Goal: Information Seeking & Learning: Check status

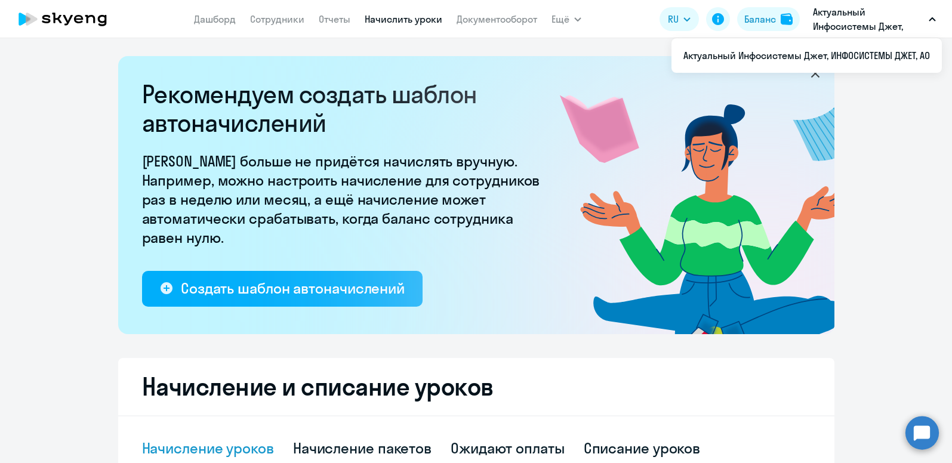
select select "10"
click at [273, 20] on link "Сотрудники" at bounding box center [277, 19] width 54 height 12
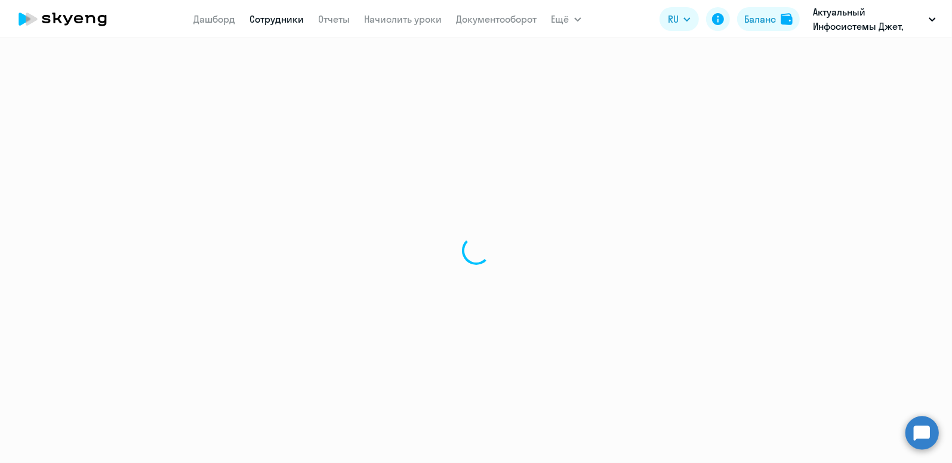
select select "30"
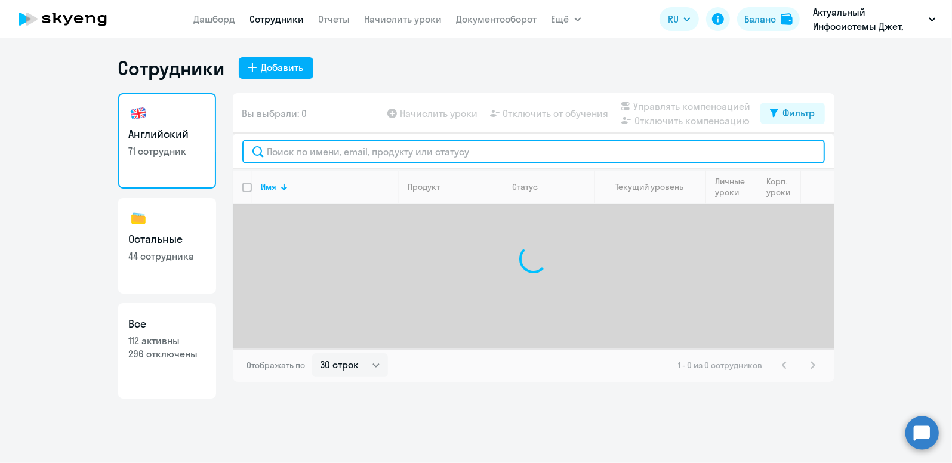
click at [272, 153] on input "text" at bounding box center [533, 152] width 583 height 24
type input "b"
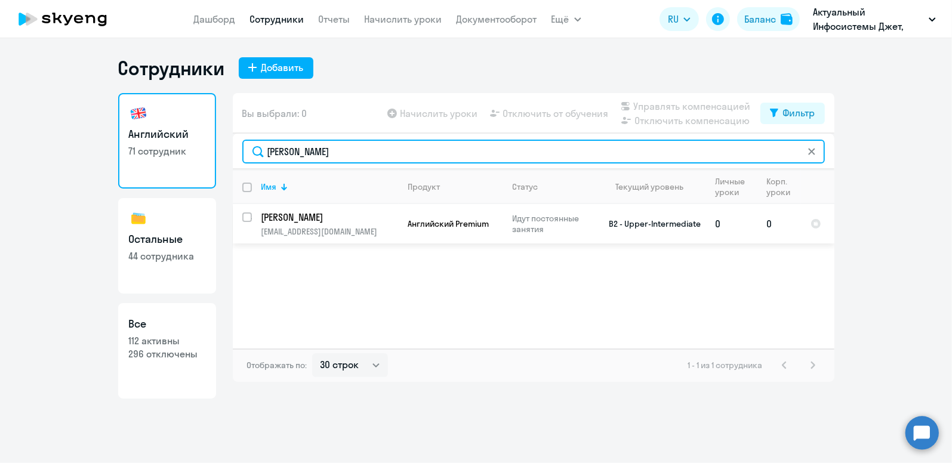
type input "[PERSON_NAME]"
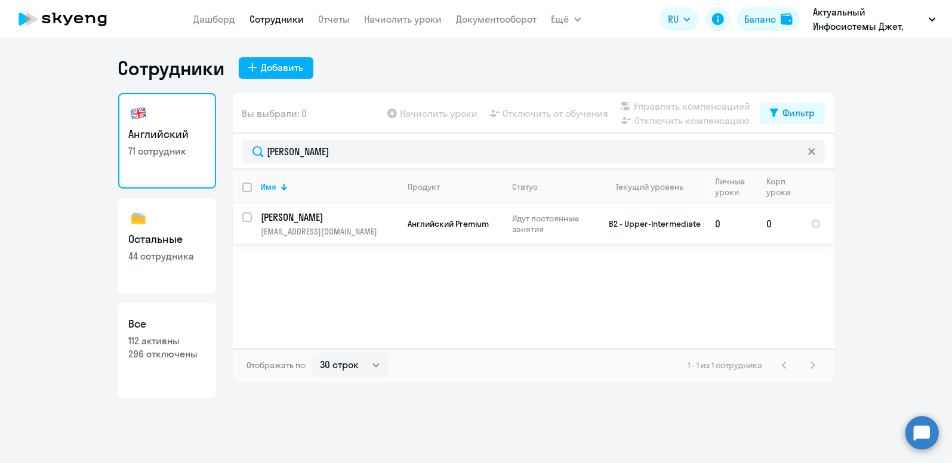
click at [335, 215] on p "[PERSON_NAME]" at bounding box center [328, 217] width 135 height 13
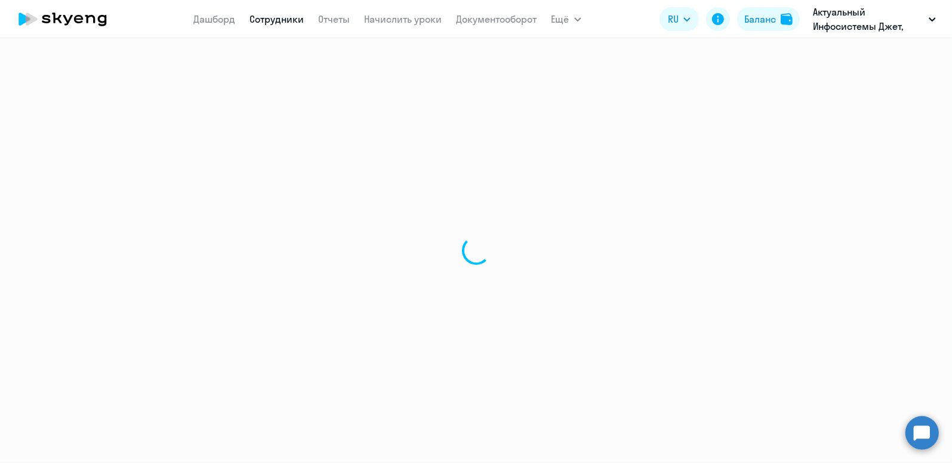
select select "english"
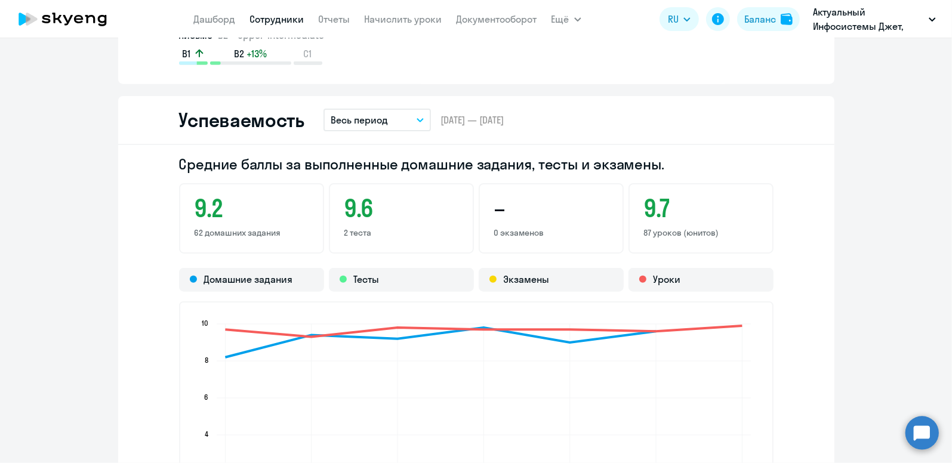
scroll to position [1074, 0]
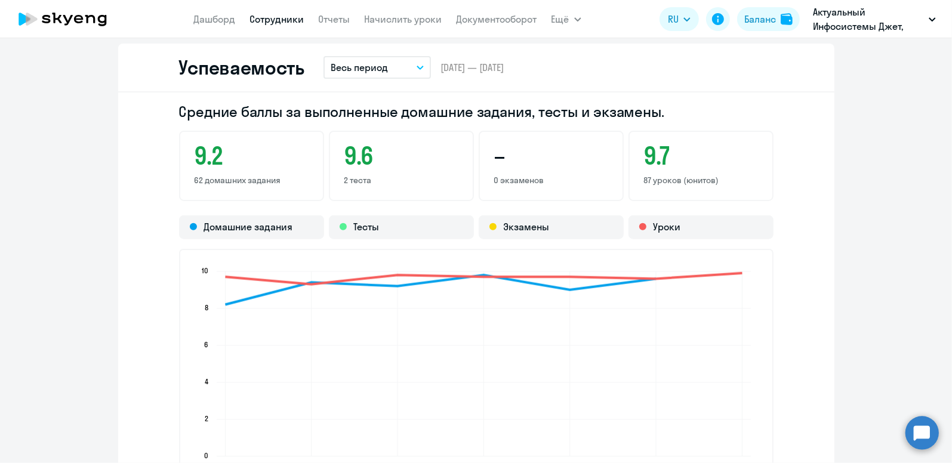
click at [407, 67] on button "Весь период" at bounding box center [377, 67] width 107 height 23
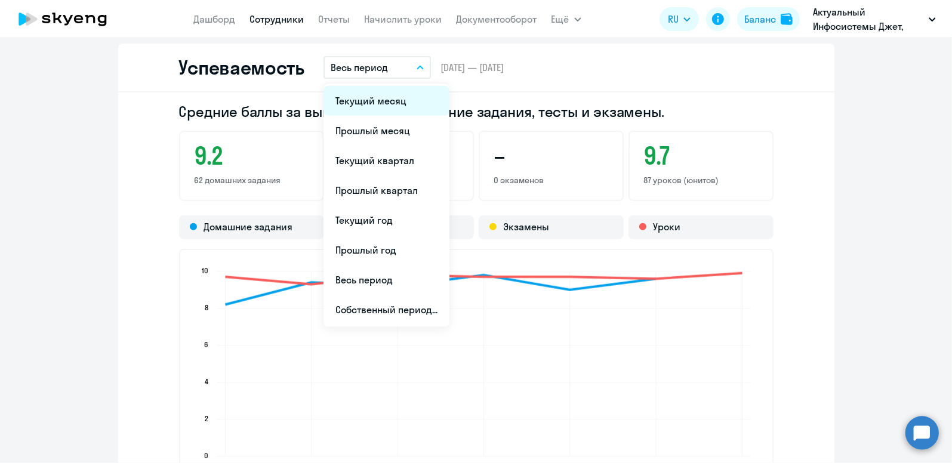
click at [402, 97] on li "Текущий месяц" at bounding box center [387, 101] width 126 height 30
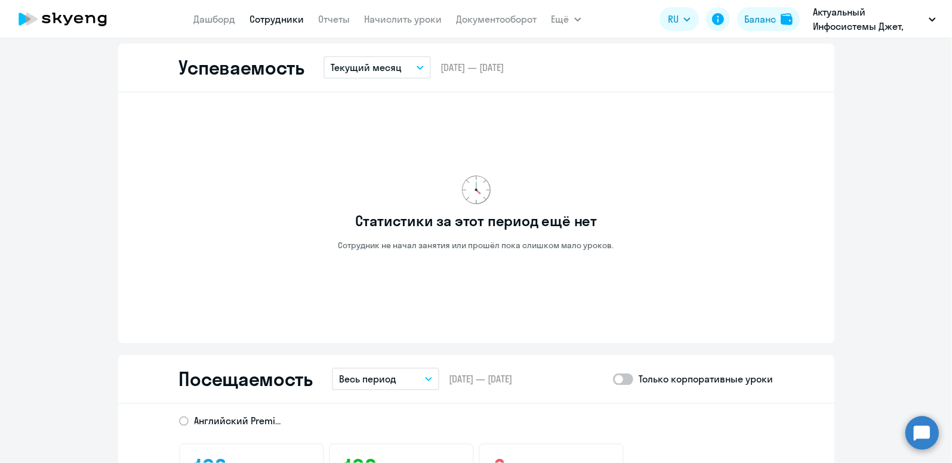
click at [401, 68] on button "Текущий месяц" at bounding box center [377, 67] width 107 height 23
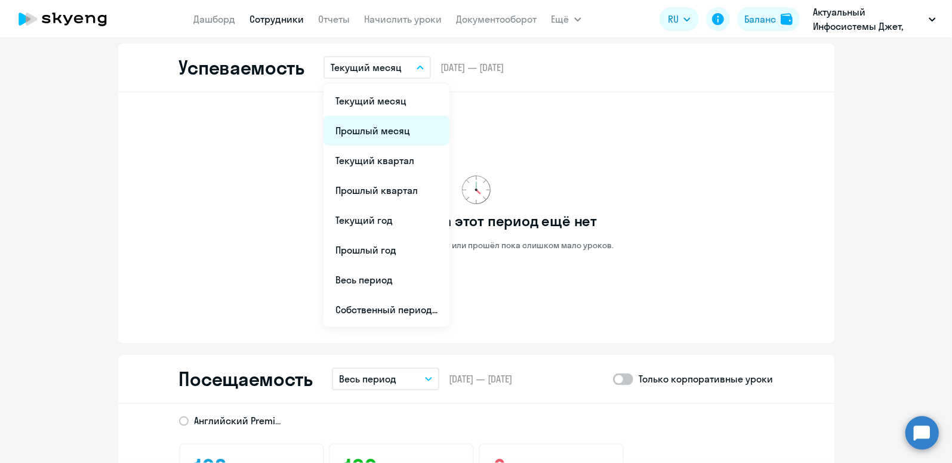
click at [395, 124] on li "Прошлый месяц" at bounding box center [387, 131] width 126 height 30
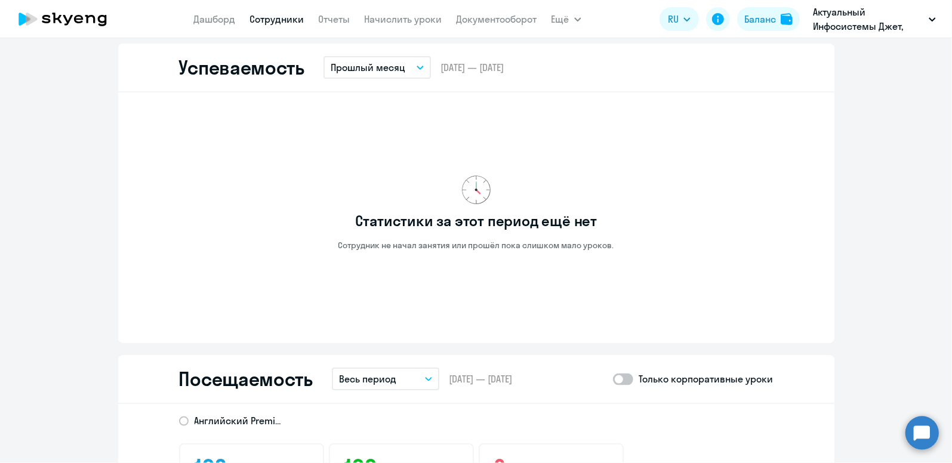
click at [402, 75] on button "Прошлый месяц" at bounding box center [377, 67] width 107 height 23
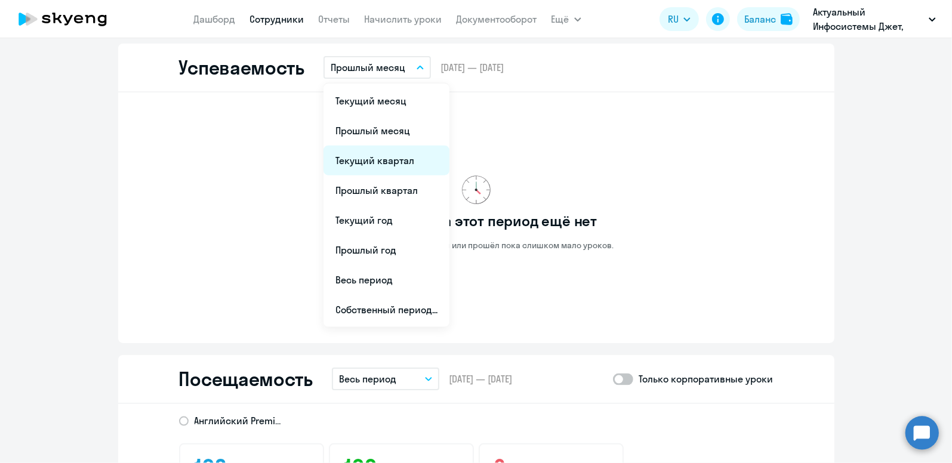
click at [391, 154] on li "Текущий квартал" at bounding box center [387, 161] width 126 height 30
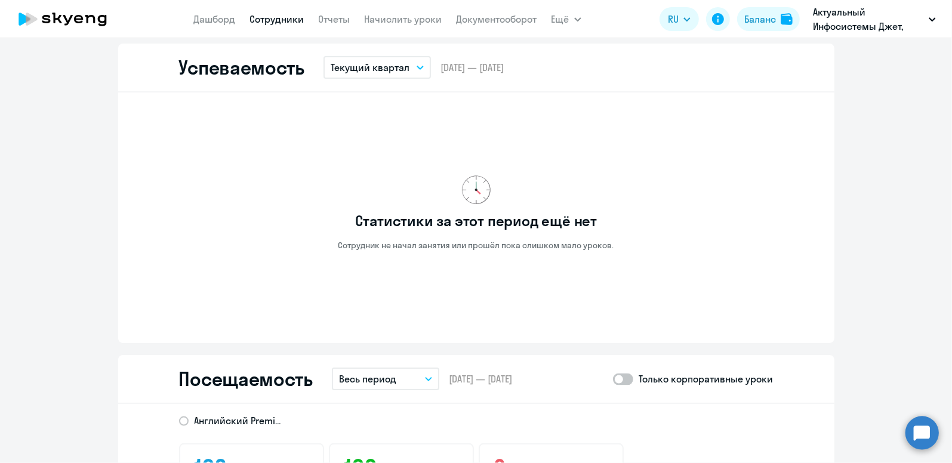
click at [394, 67] on p "Текущий квартал" at bounding box center [370, 67] width 79 height 14
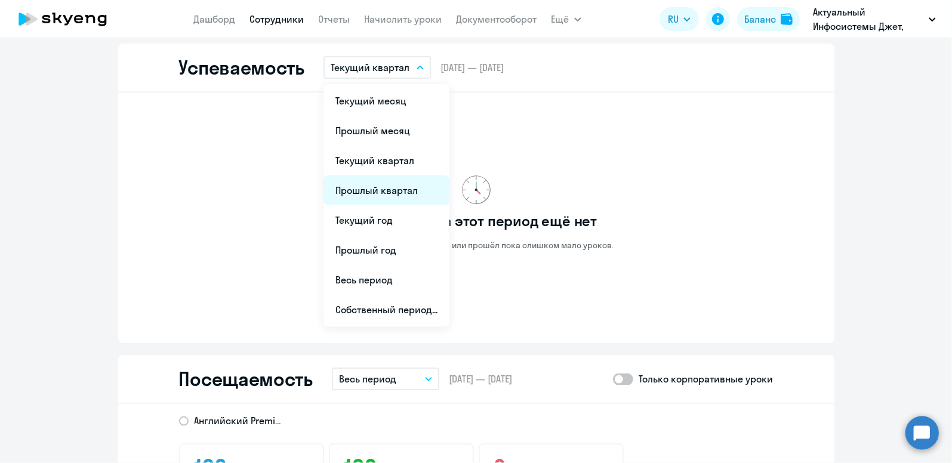
click at [386, 192] on li "Прошлый квартал" at bounding box center [387, 190] width 126 height 30
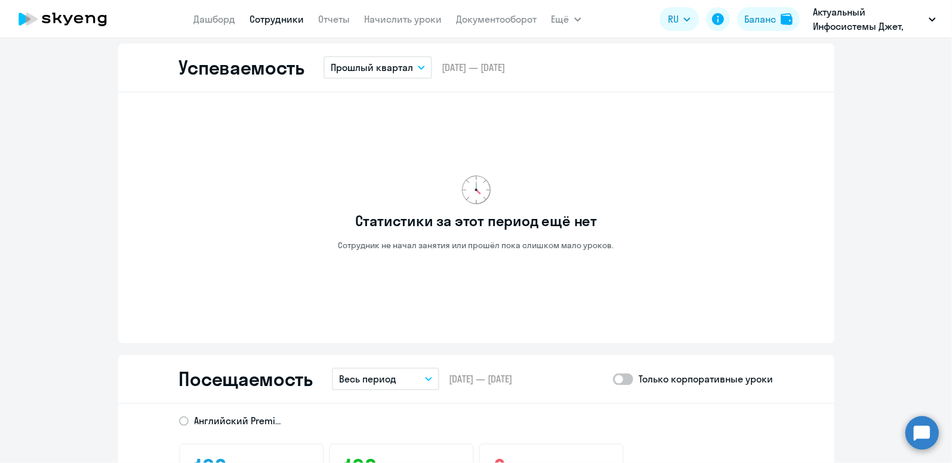
click at [392, 70] on p "Прошлый квартал" at bounding box center [372, 67] width 82 height 14
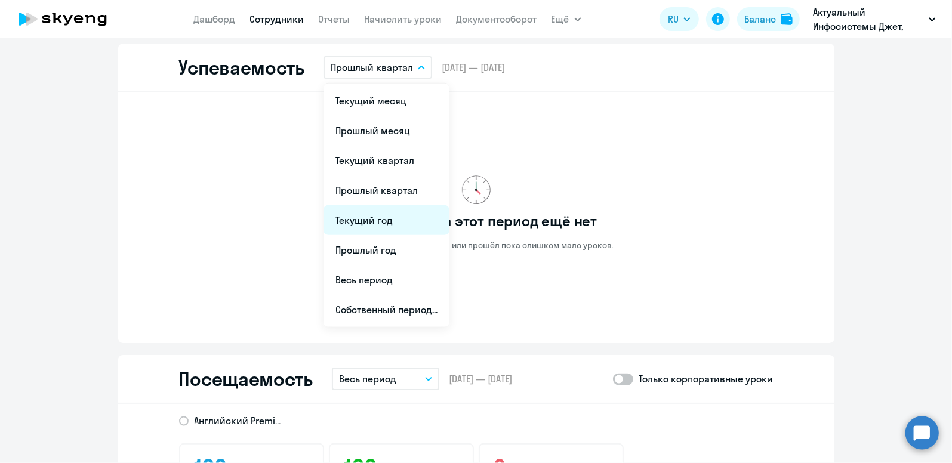
click at [368, 220] on li "Текущий год" at bounding box center [387, 220] width 126 height 30
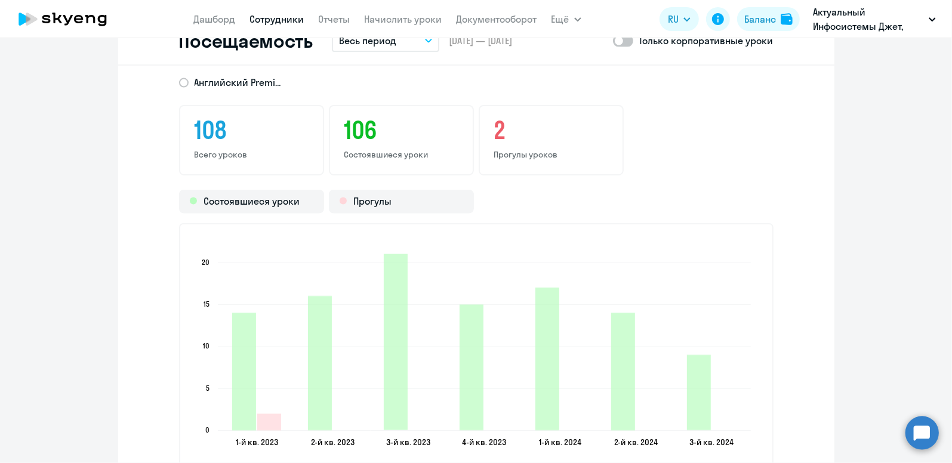
scroll to position [1313, 0]
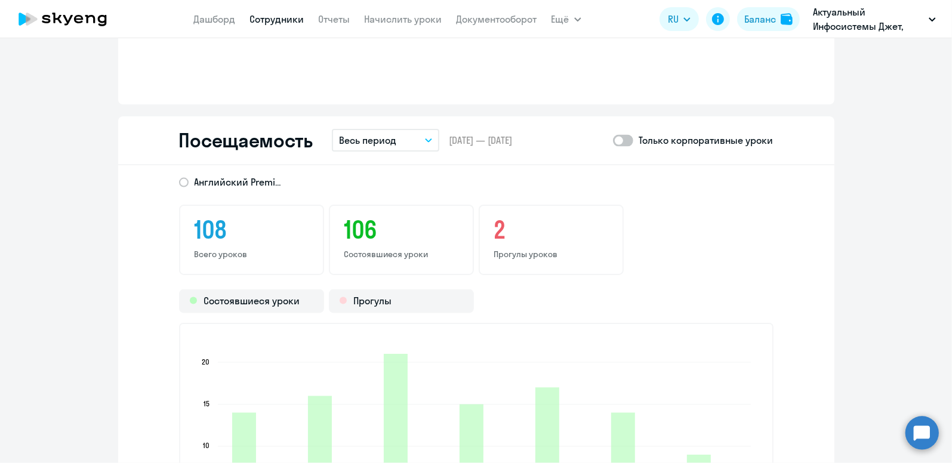
click at [405, 136] on button "Весь период" at bounding box center [385, 140] width 107 height 23
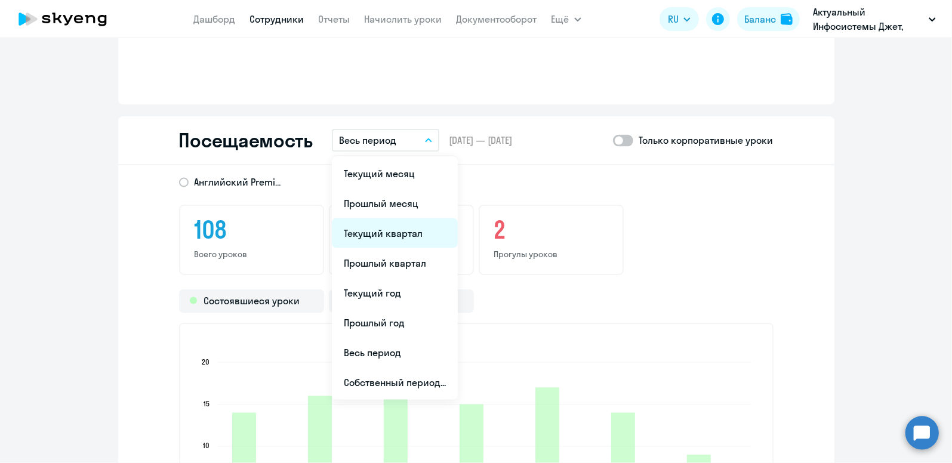
click at [390, 236] on li "Текущий квартал" at bounding box center [395, 233] width 126 height 30
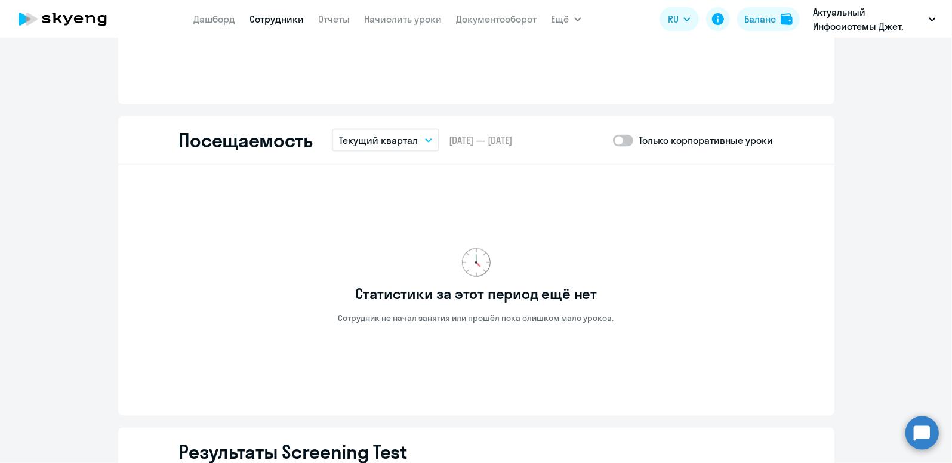
click at [388, 141] on p "Текущий квартал" at bounding box center [378, 140] width 79 height 14
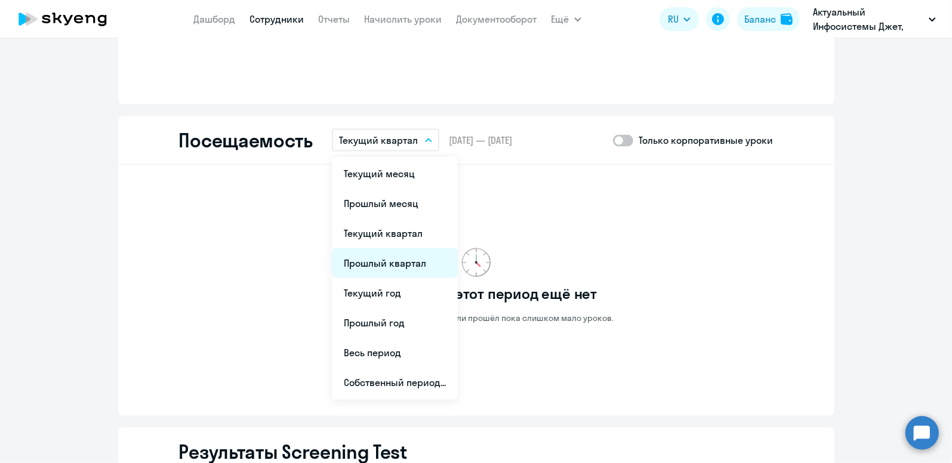
click at [387, 255] on li "Прошлый квартал" at bounding box center [395, 263] width 126 height 30
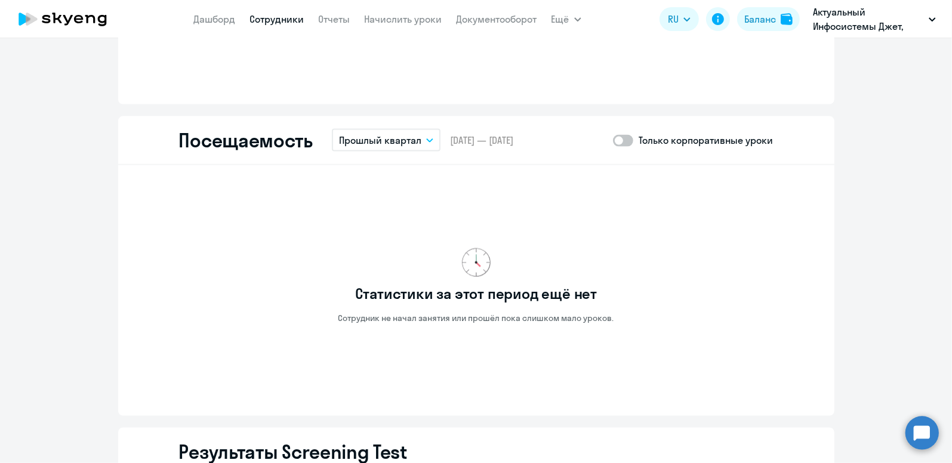
click at [392, 137] on p "Прошлый квартал" at bounding box center [380, 140] width 82 height 14
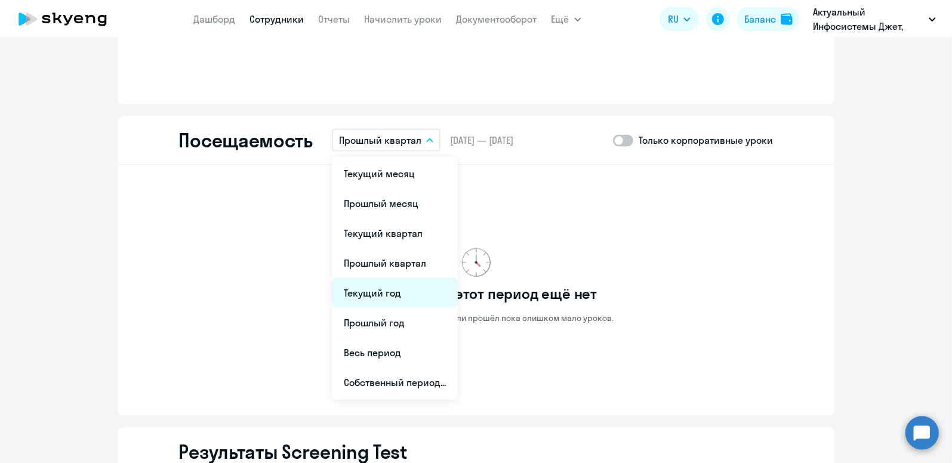
click at [378, 286] on li "Текущий год" at bounding box center [395, 293] width 126 height 30
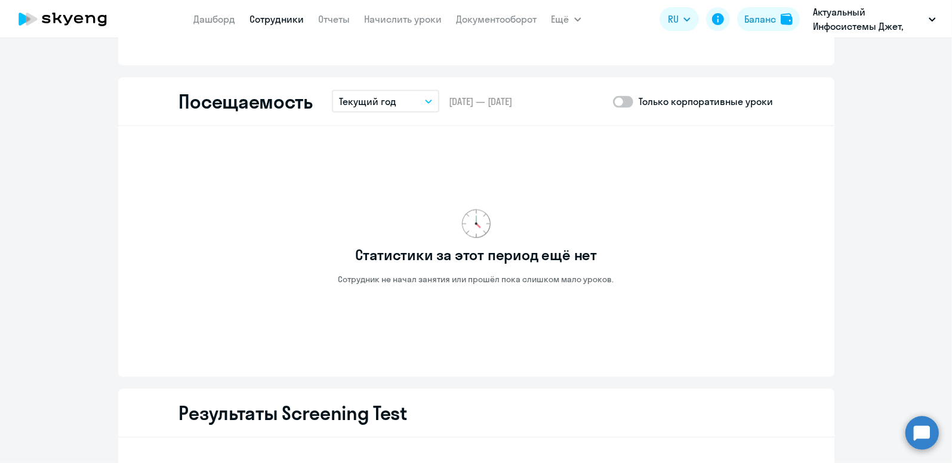
scroll to position [1372, 0]
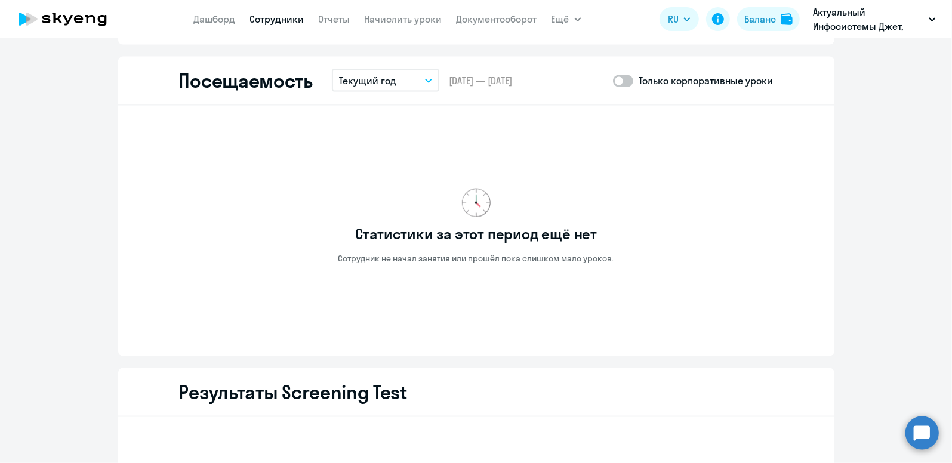
click at [620, 80] on span at bounding box center [623, 81] width 20 height 12
click at [613, 81] on input "checkbox" at bounding box center [612, 81] width 1 height 1
checkbox input "true"
click at [344, 79] on p "Текущий год" at bounding box center [367, 80] width 57 height 14
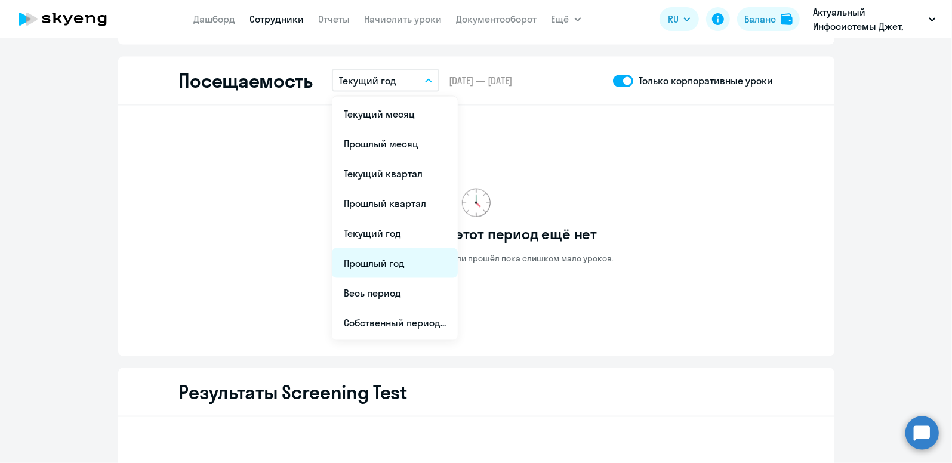
click at [362, 257] on li "Прошлый год" at bounding box center [395, 263] width 126 height 30
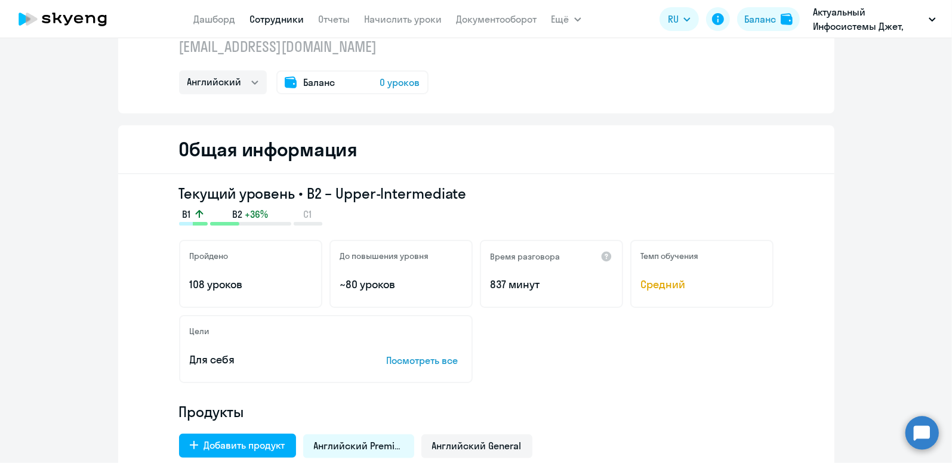
scroll to position [0, 0]
